Goal: Task Accomplishment & Management: Manage account settings

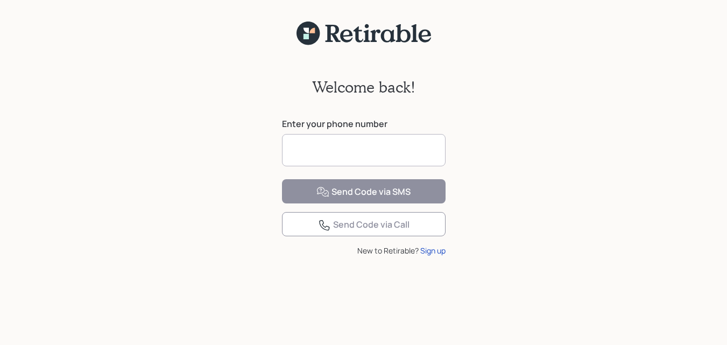
click at [339, 147] on input at bounding box center [364, 150] width 164 height 32
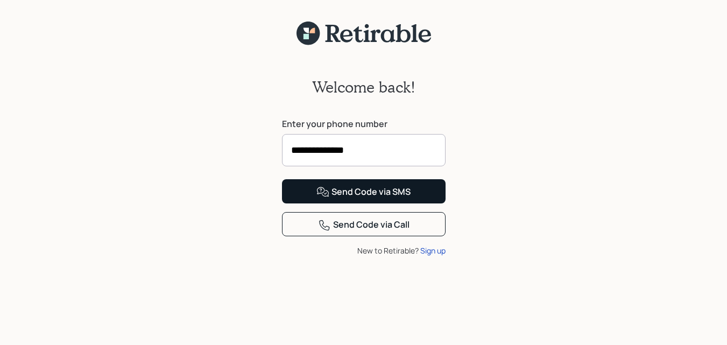
type input "**********"
click at [374, 199] on div "Send Code via SMS" at bounding box center [364, 192] width 94 height 13
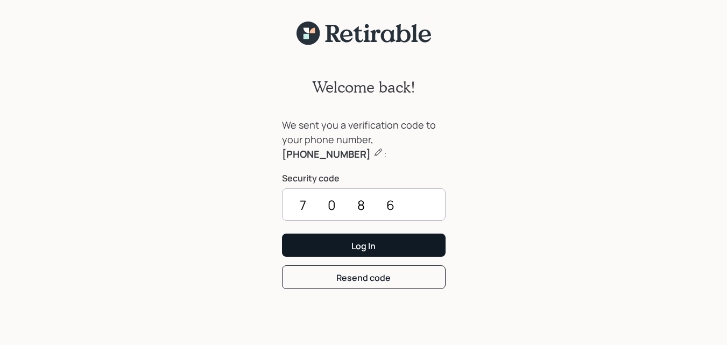
type input "7086"
click at [377, 246] on button "Log In" at bounding box center [364, 245] width 164 height 23
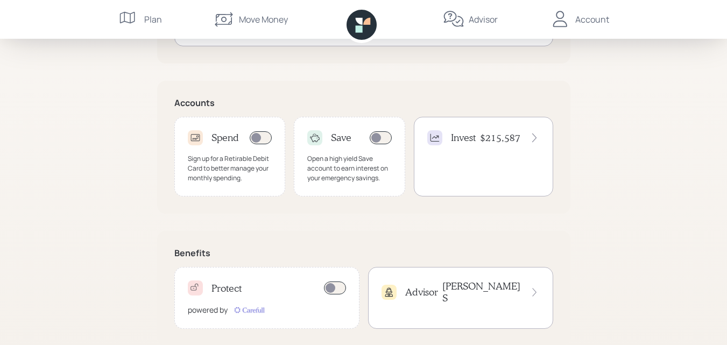
scroll to position [305, 0]
click at [535, 136] on icon at bounding box center [534, 137] width 11 height 11
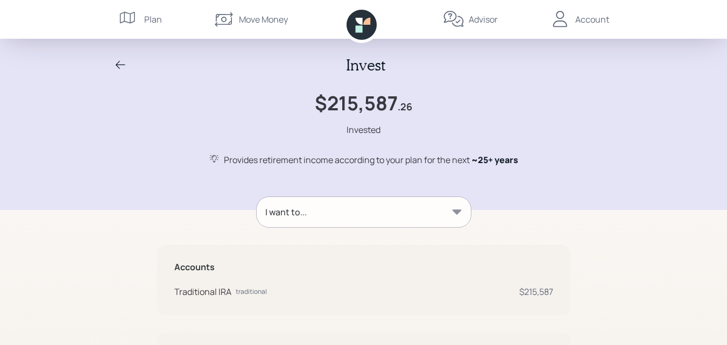
click at [456, 211] on icon at bounding box center [456, 211] width 9 height 5
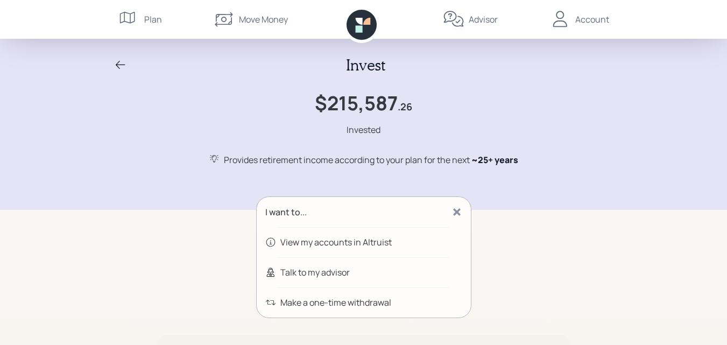
scroll to position [18, 0]
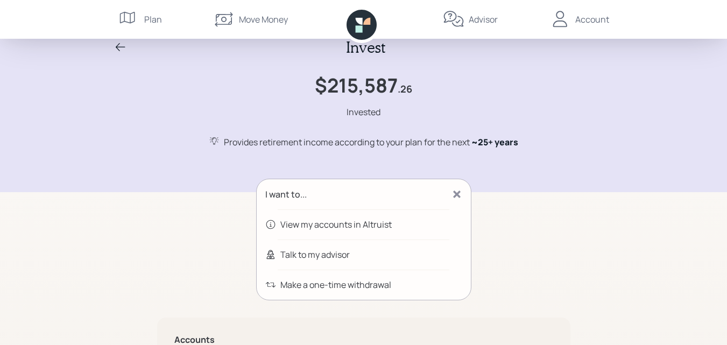
click at [110, 260] on div "Invest $215,587 .26 Invested Provides retirement income according to your plan …" at bounding box center [363, 277] width 727 height 590
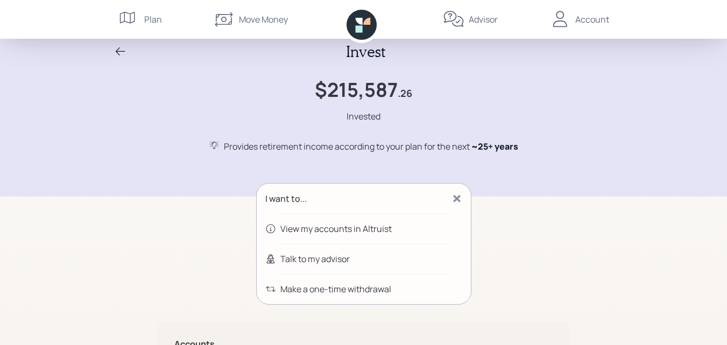
scroll to position [0, 0]
